Goal: Task Accomplishment & Management: Manage account settings

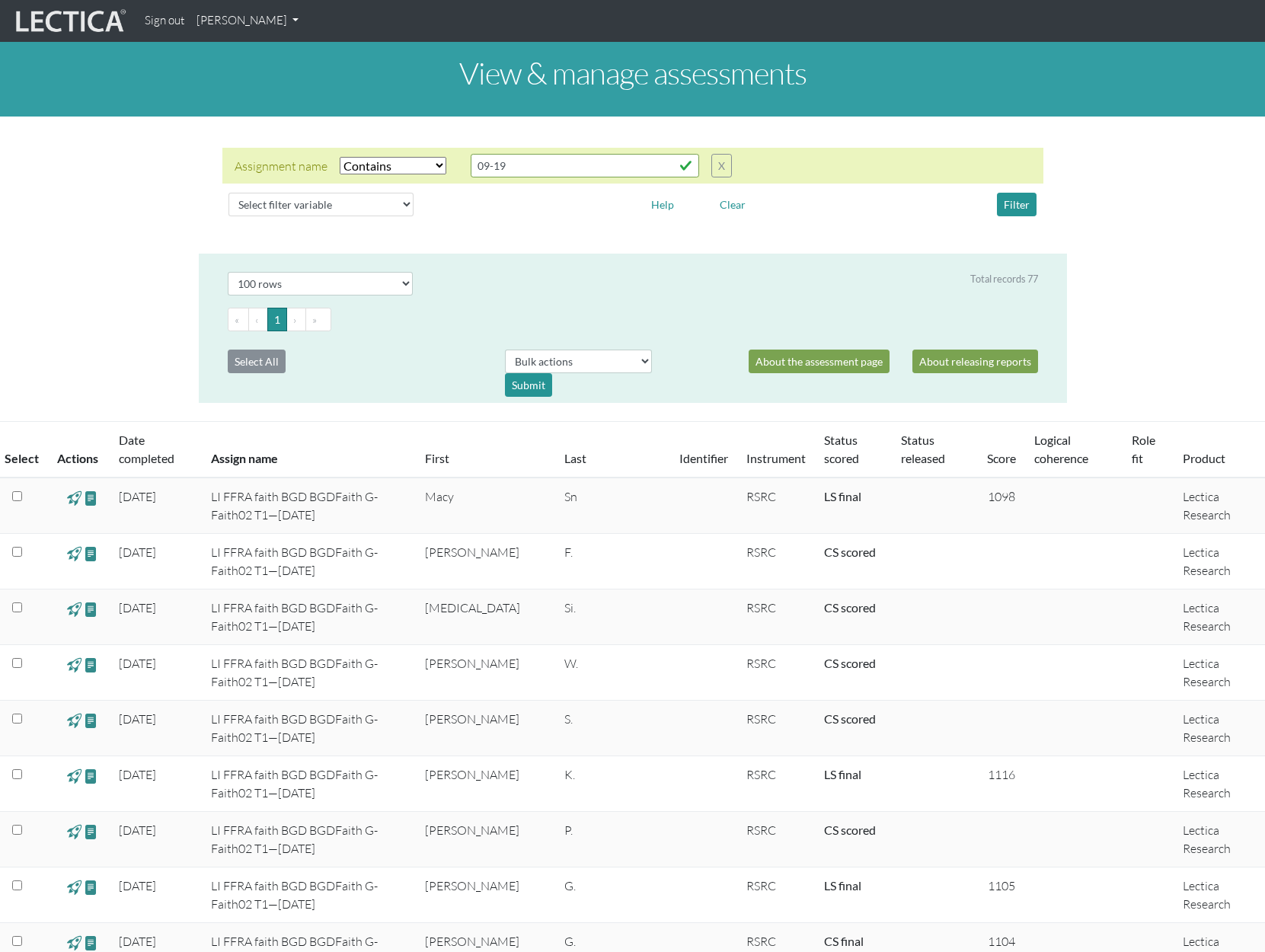
select select "icontains"
select select "100"
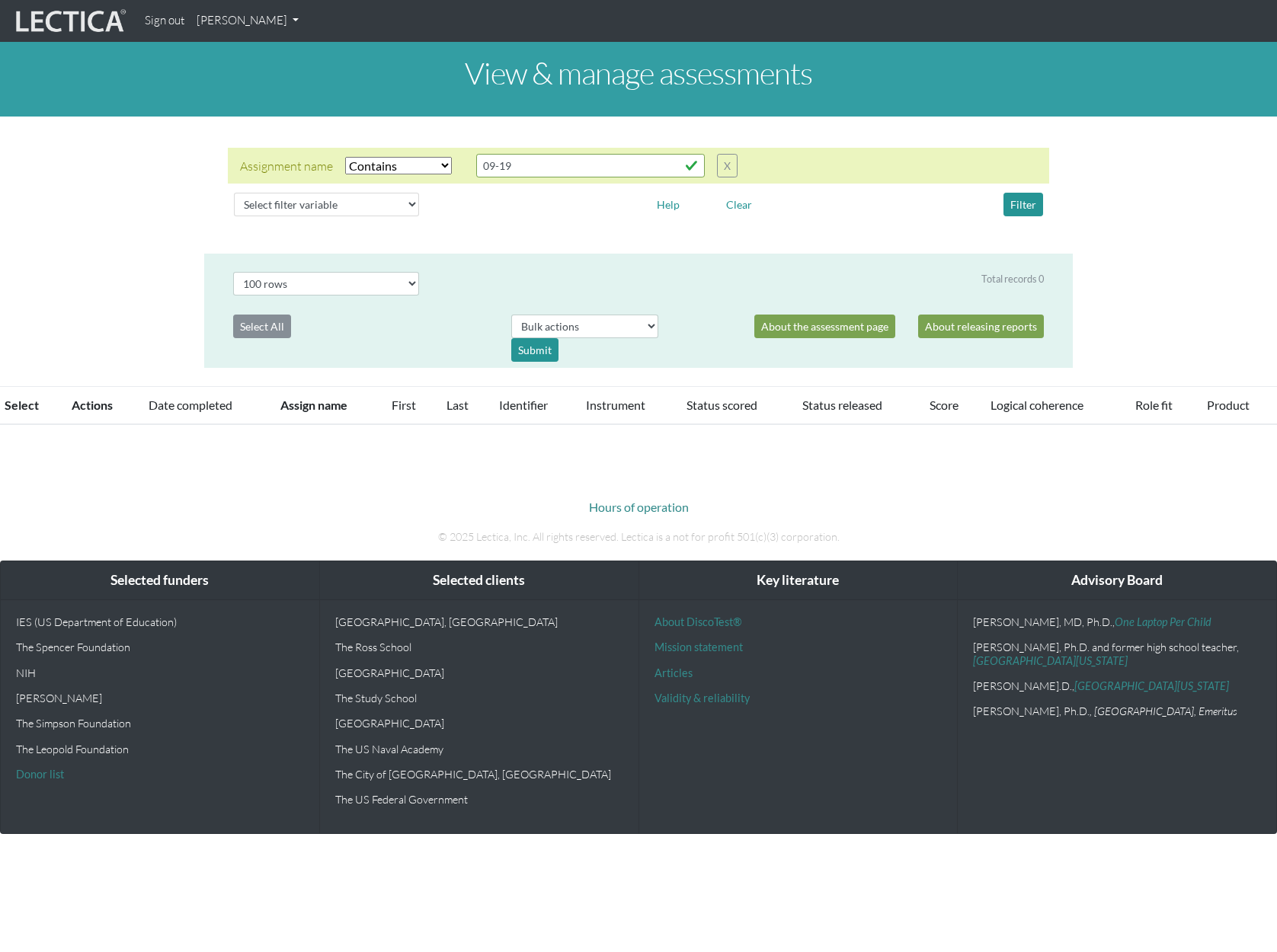
select select "icontains"
select select "100"
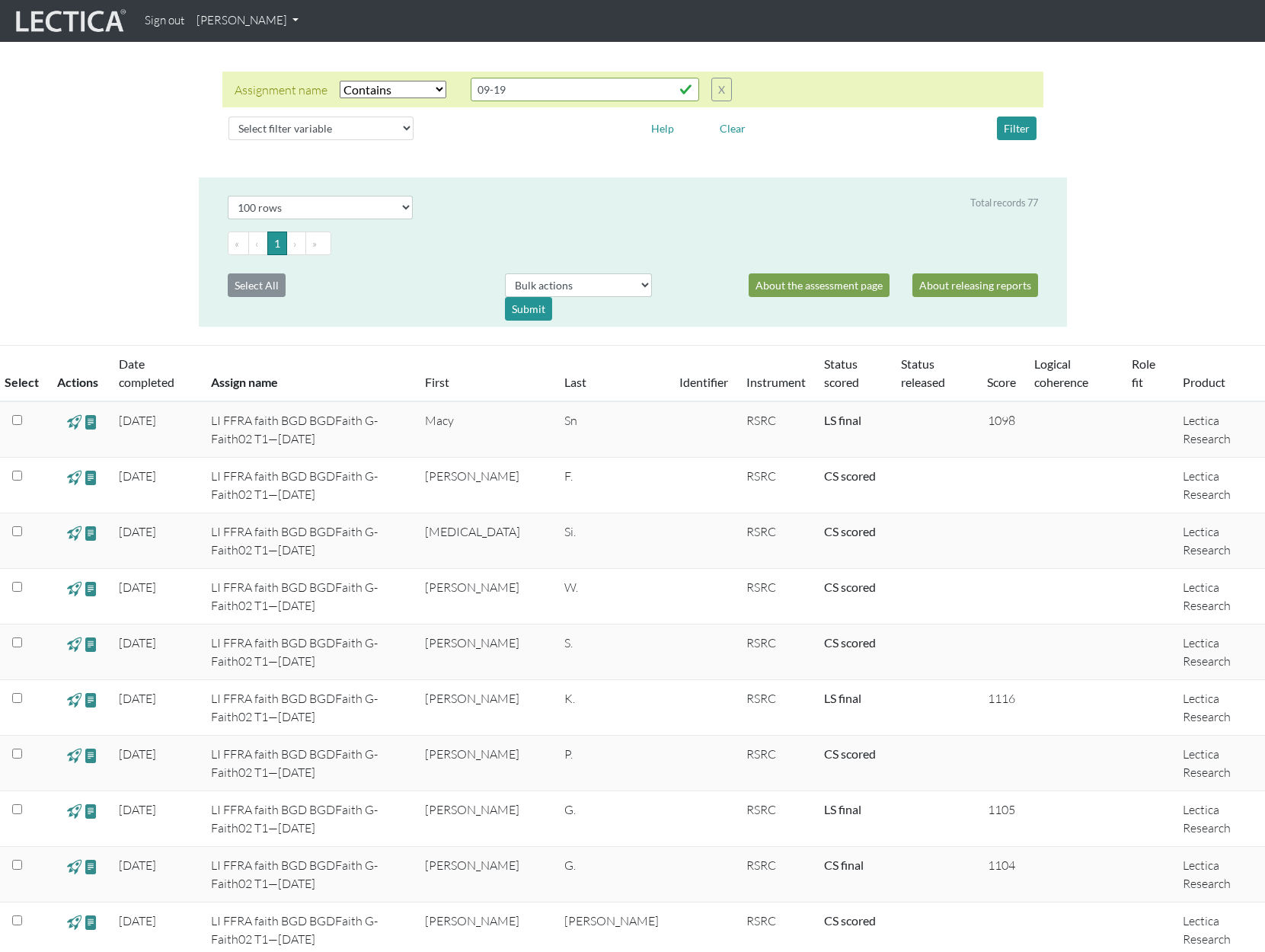
scroll to position [2134, 0]
